Goal: Task Accomplishment & Management: Use online tool/utility

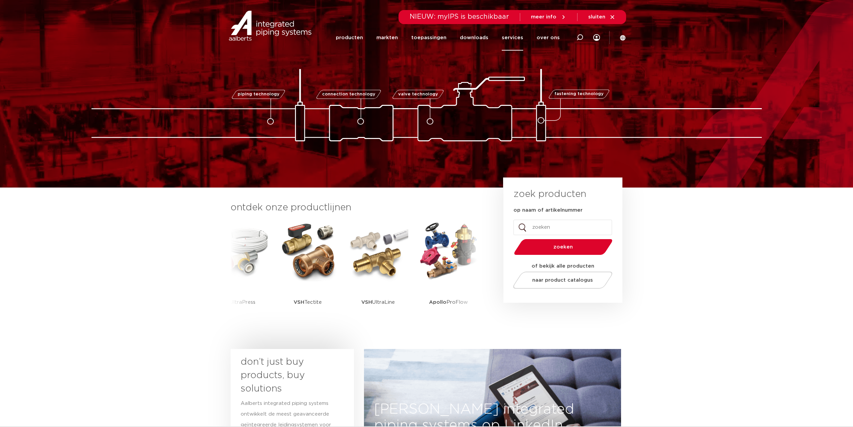
click at [514, 41] on link "services" at bounding box center [512, 38] width 21 height 26
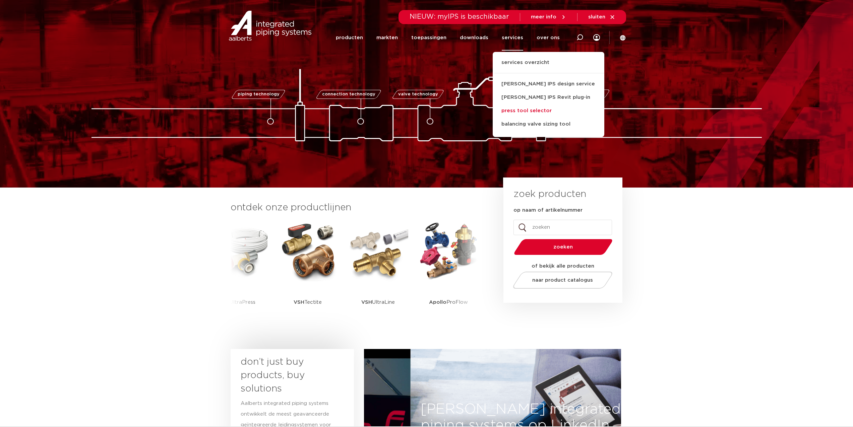
click at [525, 114] on link "press tool selector" at bounding box center [549, 110] width 112 height 13
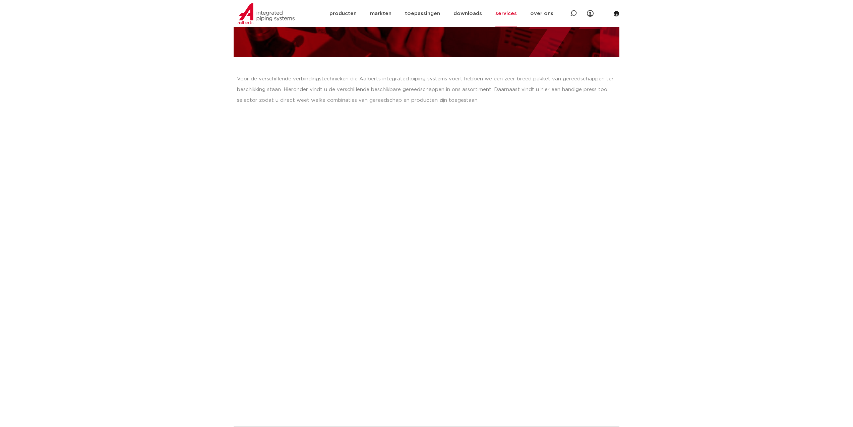
scroll to position [65, 0]
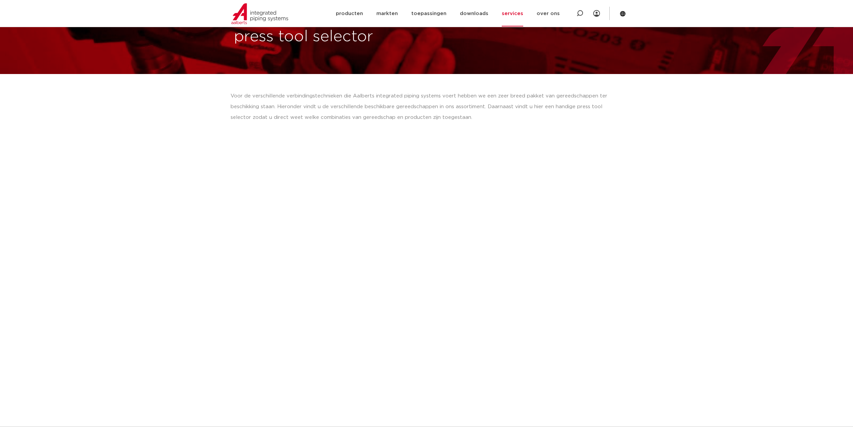
scroll to position [0, 0]
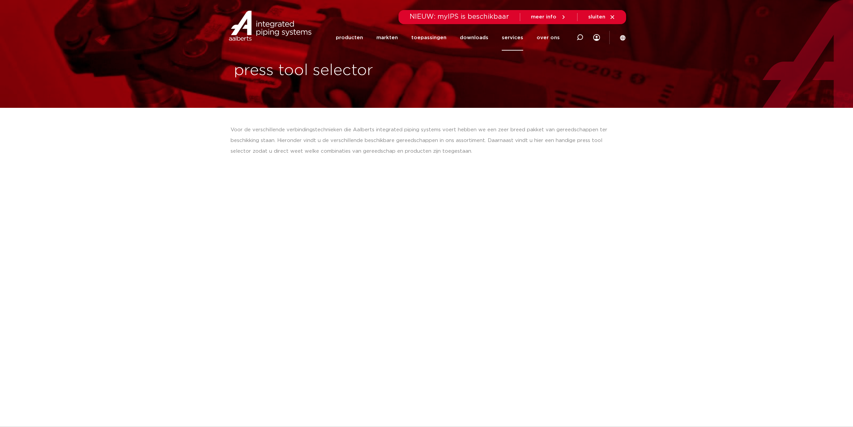
drag, startPoint x: 107, startPoint y: 188, endPoint x: 115, endPoint y: 185, distance: 8.6
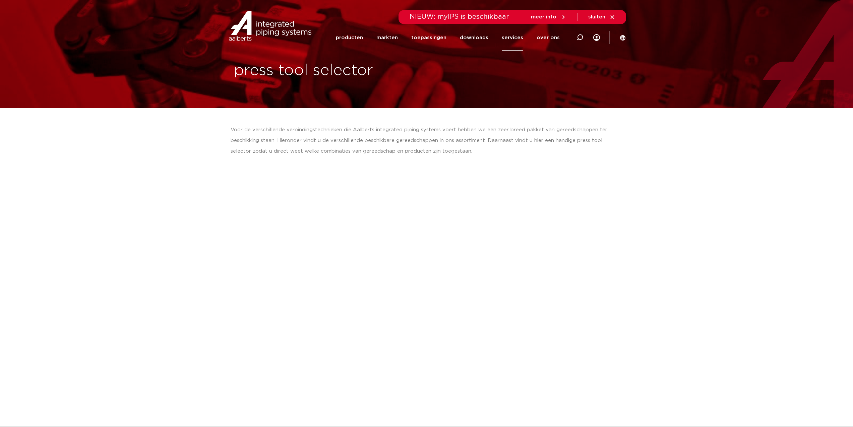
drag, startPoint x: 213, startPoint y: 143, endPoint x: 222, endPoint y: 141, distance: 9.0
